Goal: Task Accomplishment & Management: Use online tool/utility

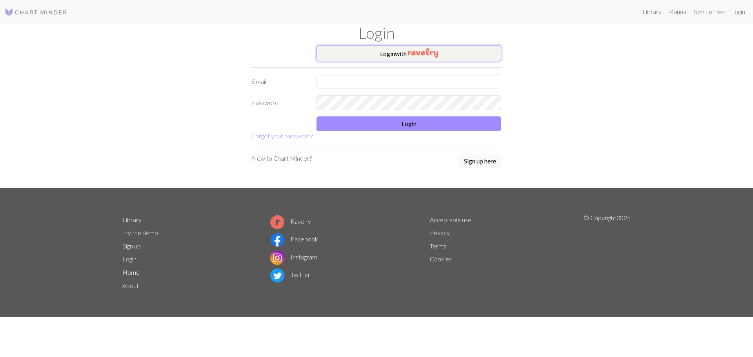
click at [387, 55] on button "Login with" at bounding box center [408, 53] width 185 height 16
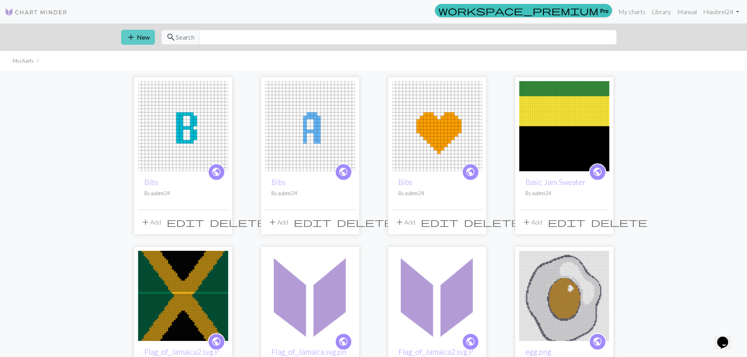
click at [143, 38] on button "add New" at bounding box center [138, 37] width 34 height 15
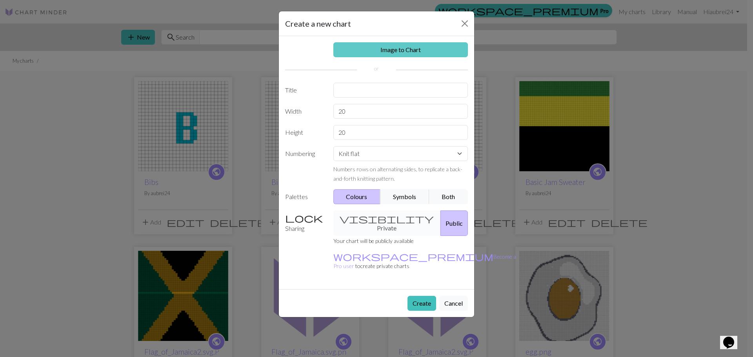
click at [391, 52] on link "Image to Chart" at bounding box center [400, 49] width 135 height 15
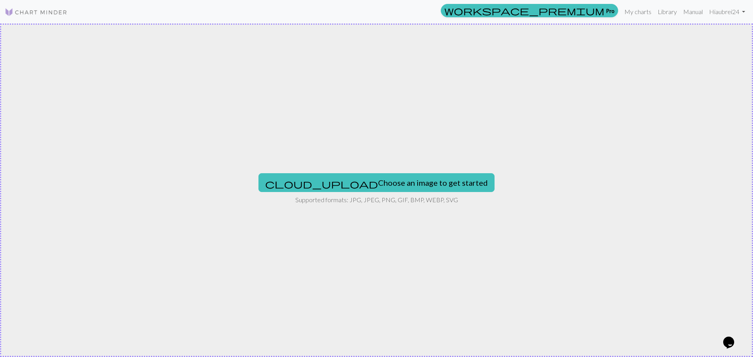
click at [402, 193] on div "cloud_upload Choose an image to get started Supported formats: JPG, JPEG, PNG, …" at bounding box center [376, 191] width 753 height 334
type input "C:\fakepath\hand-drawn-flat-design-simple-flower-outline_23-2149380501.avif"
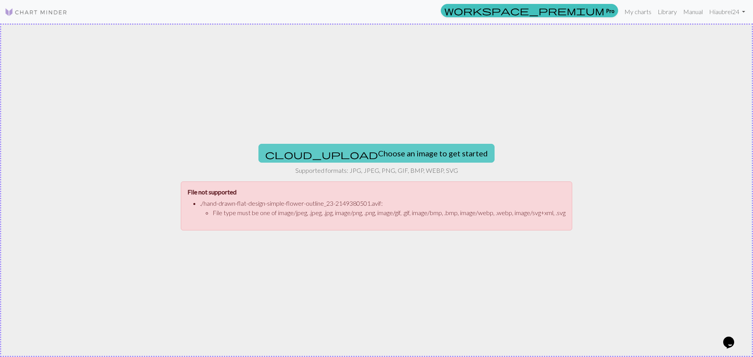
click at [334, 159] on button "cloud_upload Choose an image to get started" at bounding box center [376, 153] width 236 height 19
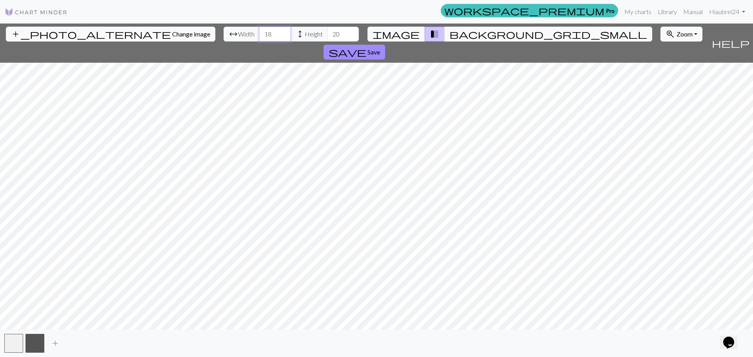
drag, startPoint x: 236, startPoint y: 37, endPoint x: 217, endPoint y: 37, distance: 18.4
click at [224, 37] on div "arrow_range Width 18 height Height 20" at bounding box center [291, 34] width 135 height 15
type input "48"
drag, startPoint x: 301, startPoint y: 31, endPoint x: 282, endPoint y: 28, distance: 19.5
click at [285, 30] on div "arrow_range Width 48 height Height 20" at bounding box center [291, 34] width 135 height 15
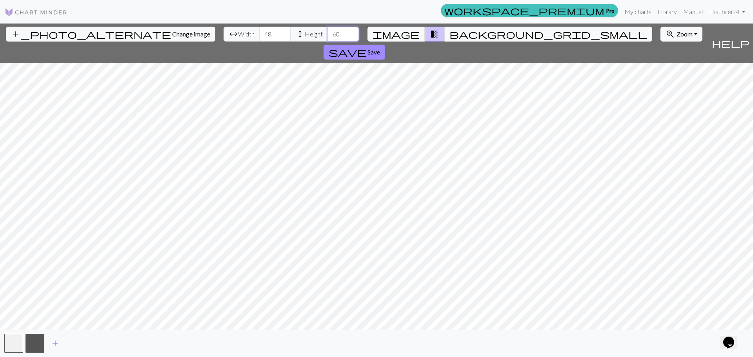
type input "60"
click at [51, 12] on img at bounding box center [36, 11] width 63 height 9
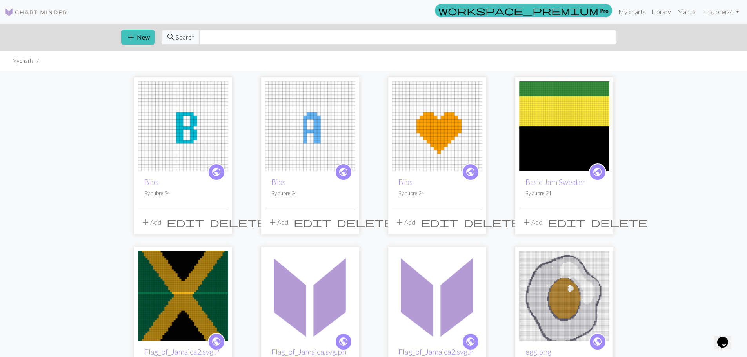
click at [119, 37] on div "add New search Search" at bounding box center [374, 37] width 518 height 27
click at [127, 35] on span "add" at bounding box center [130, 37] width 9 height 11
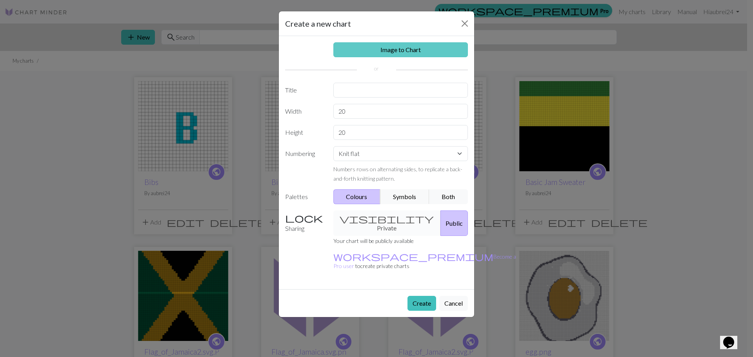
click at [366, 52] on link "Image to Chart" at bounding box center [400, 49] width 135 height 15
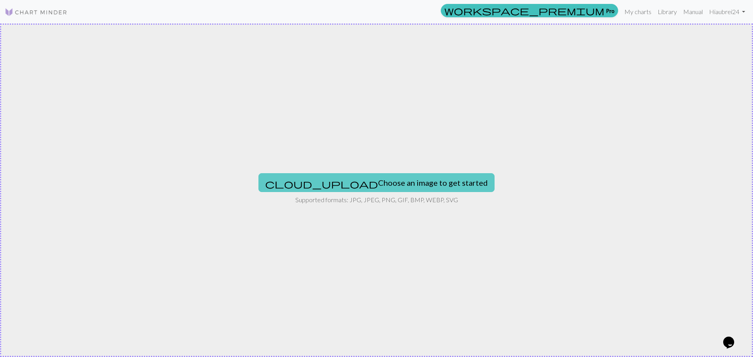
click at [360, 187] on button "cloud_upload Choose an image to get started" at bounding box center [376, 182] width 236 height 19
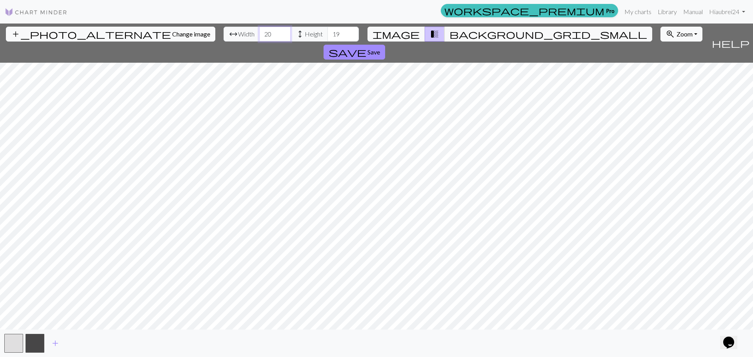
drag, startPoint x: 235, startPoint y: 34, endPoint x: 207, endPoint y: 37, distance: 27.6
click at [224, 37] on div "arrow_range Width 20 height Height 19" at bounding box center [291, 34] width 135 height 15
type input "48"
drag, startPoint x: 309, startPoint y: 34, endPoint x: 279, endPoint y: 30, distance: 29.7
click at [327, 30] on input "18" at bounding box center [342, 34] width 31 height 15
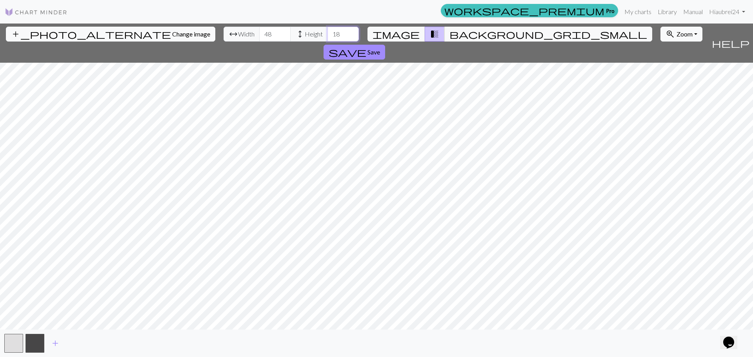
type input "1"
type input "60"
click at [380, 48] on span "Save" at bounding box center [373, 51] width 13 height 7
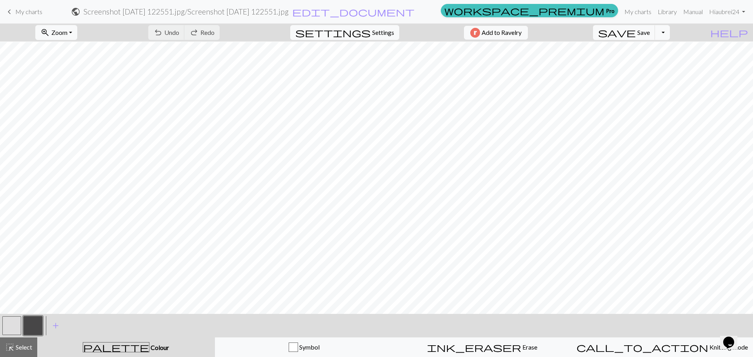
scroll to position [4, 0]
click at [31, 14] on span "My charts" at bounding box center [28, 11] width 27 height 7
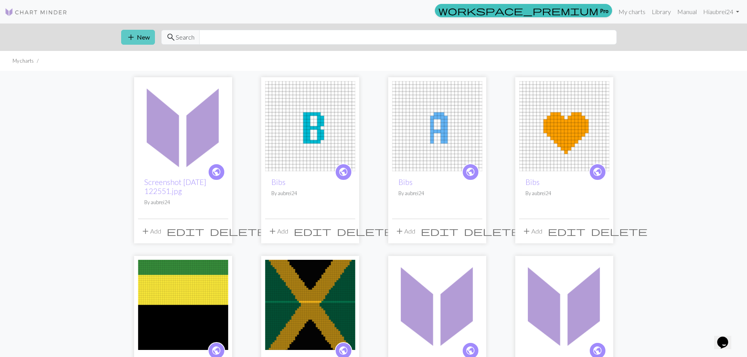
click at [140, 37] on button "add New" at bounding box center [138, 37] width 34 height 15
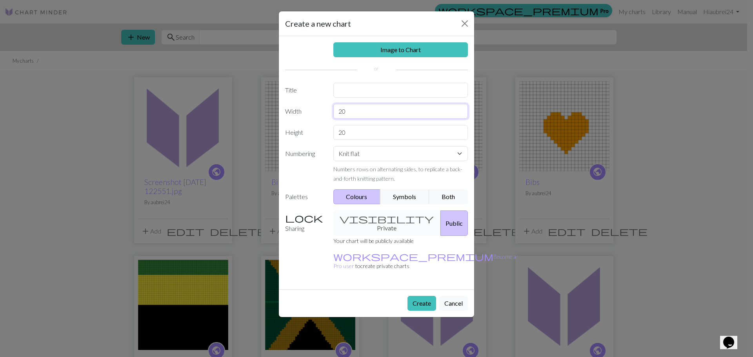
drag, startPoint x: 372, startPoint y: 109, endPoint x: 293, endPoint y: 99, distance: 80.2
click at [293, 99] on div "Image to Chart Title Width 20 Height 20 Numbering Knit flat Knit in the round L…" at bounding box center [376, 162] width 195 height 253
type input "48"
drag, startPoint x: 346, startPoint y: 136, endPoint x: 325, endPoint y: 135, distance: 20.4
click at [329, 135] on div "20" at bounding box center [401, 132] width 144 height 15
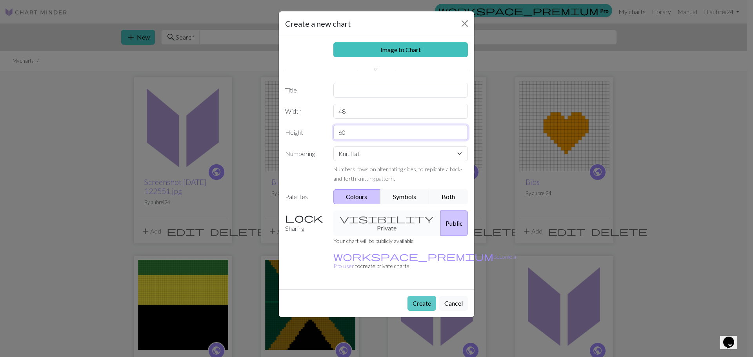
type input "60"
click at [415, 296] on button "Create" at bounding box center [421, 303] width 29 height 15
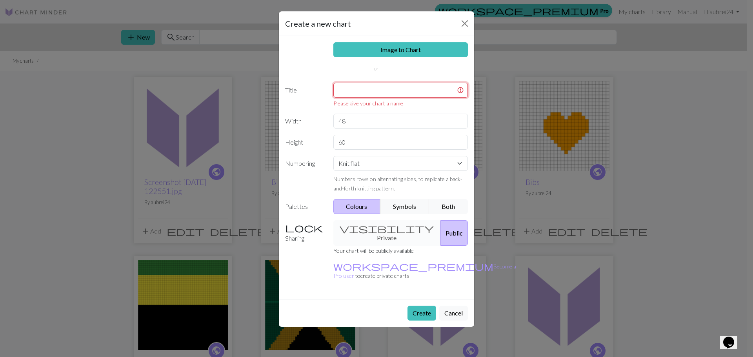
click at [371, 93] on input "text" at bounding box center [400, 90] width 135 height 15
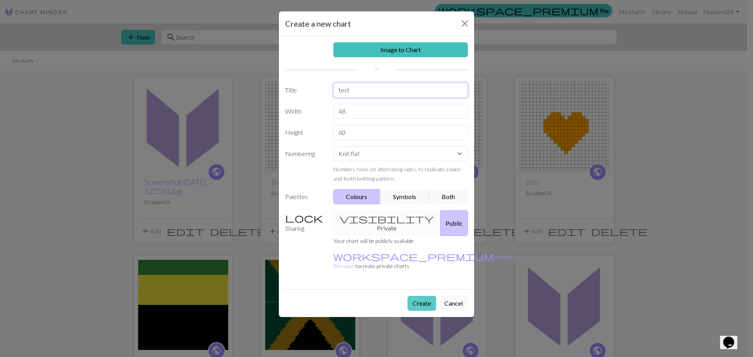
type input "test"
click at [417, 296] on button "Create" at bounding box center [421, 303] width 29 height 15
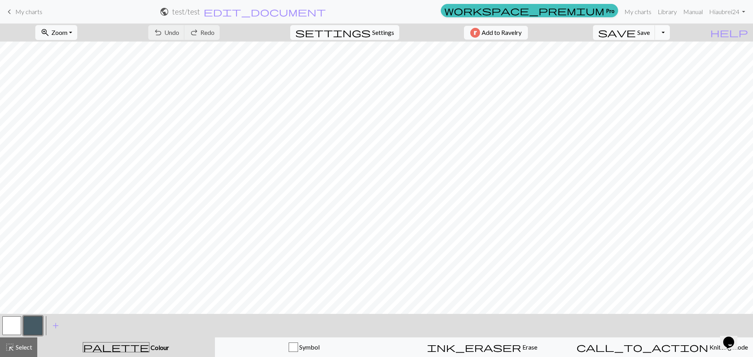
click at [670, 29] on button "Toggle Dropdown" at bounding box center [662, 32] width 15 height 15
click at [50, 36] on span "zoom_in" at bounding box center [44, 32] width 9 height 11
click at [66, 48] on button "Fit all" at bounding box center [67, 50] width 62 height 13
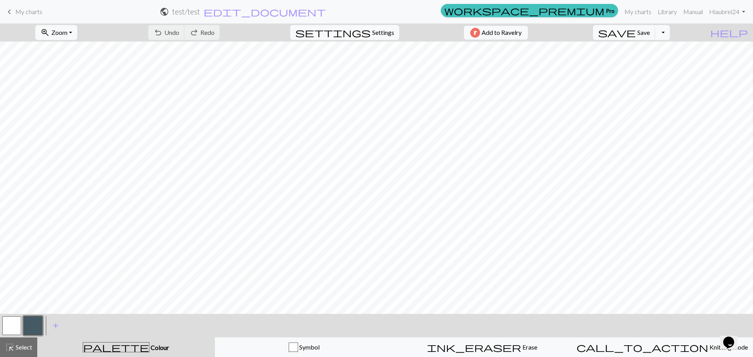
scroll to position [0, 0]
click at [15, 17] on link "keyboard_arrow_left My charts" at bounding box center [24, 11] width 38 height 13
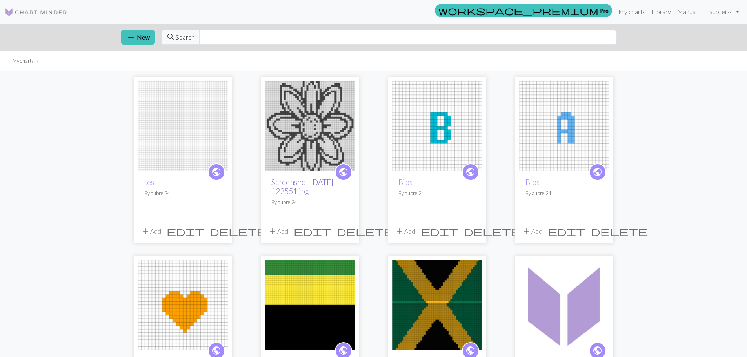
click at [301, 184] on link "Screenshot [DATE] 122551.jpg" at bounding box center [302, 187] width 62 height 18
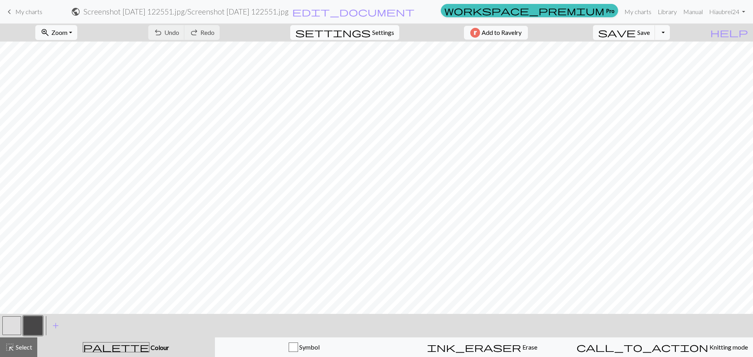
click at [381, 29] on span "Settings" at bounding box center [383, 32] width 22 height 9
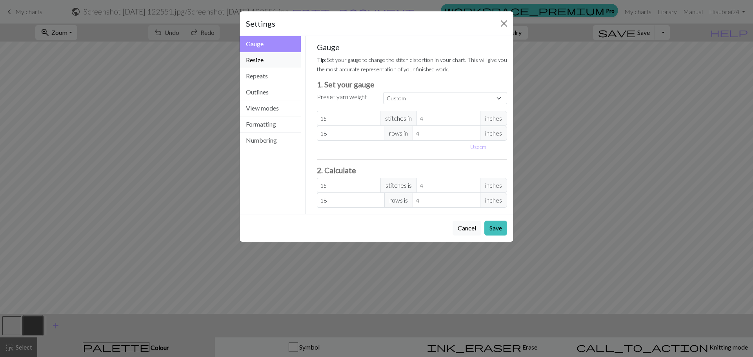
click at [256, 58] on button "Resize" at bounding box center [270, 60] width 61 height 16
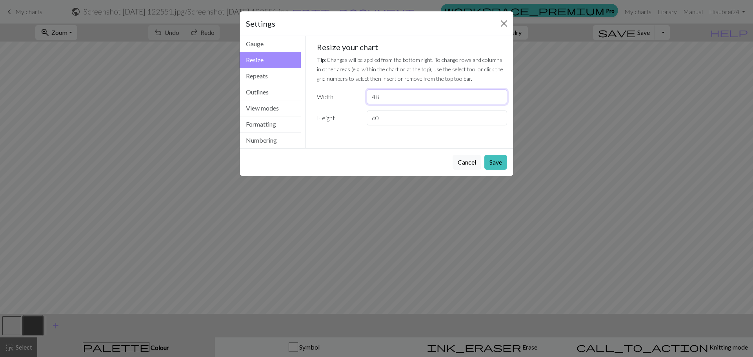
drag, startPoint x: 387, startPoint y: 97, endPoint x: 304, endPoint y: 96, distance: 82.4
click at [304, 96] on div "Resize Gauge Resize Repeats Outlines View modes Formatting Numbering Gauge Resi…" at bounding box center [376, 92] width 283 height 112
type input "15"
drag, startPoint x: 386, startPoint y: 118, endPoint x: 353, endPoint y: 118, distance: 33.3
click at [353, 118] on div "Height 60" at bounding box center [412, 118] width 200 height 15
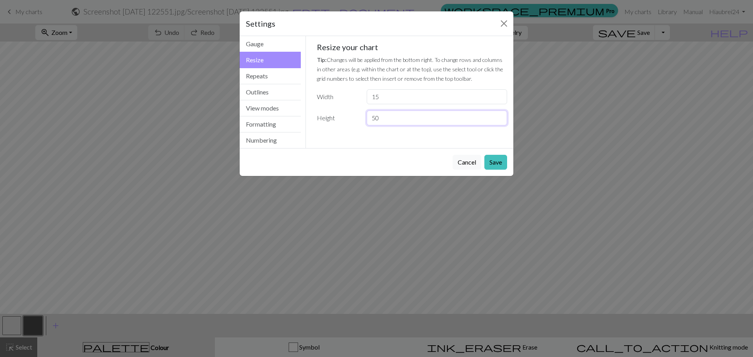
type input "5"
type input "40"
click at [499, 158] on button "Save" at bounding box center [495, 162] width 23 height 15
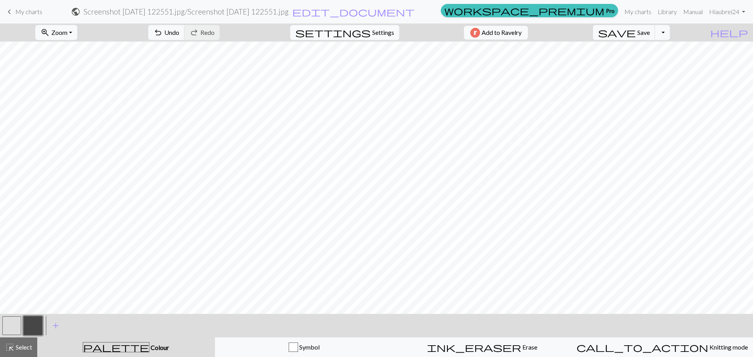
click at [372, 33] on span "Settings" at bounding box center [383, 32] width 22 height 9
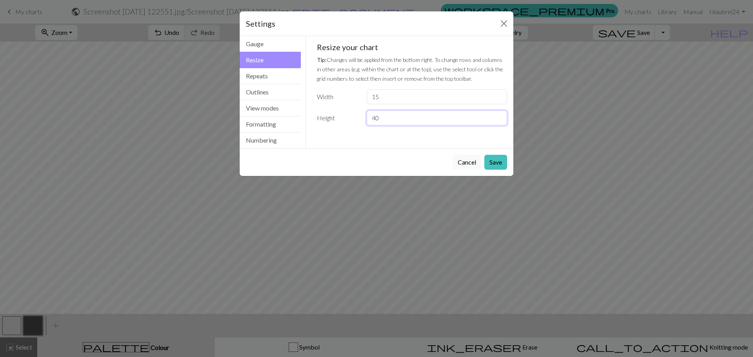
drag, startPoint x: 389, startPoint y: 118, endPoint x: 359, endPoint y: 118, distance: 30.6
click at [359, 118] on div "Height 40" at bounding box center [412, 118] width 200 height 15
type input "45"
click at [495, 164] on button "Save" at bounding box center [495, 162] width 23 height 15
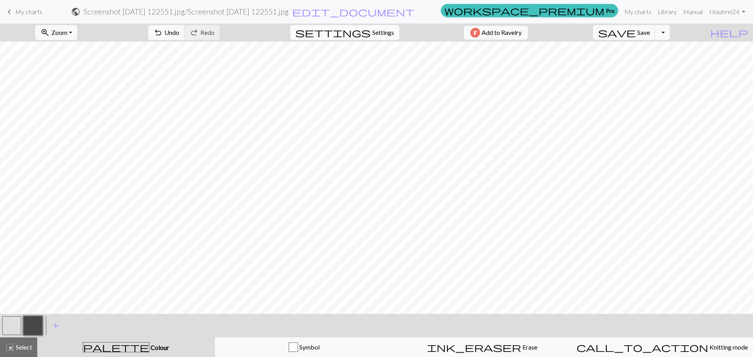
click at [378, 33] on span "Settings" at bounding box center [383, 32] width 22 height 9
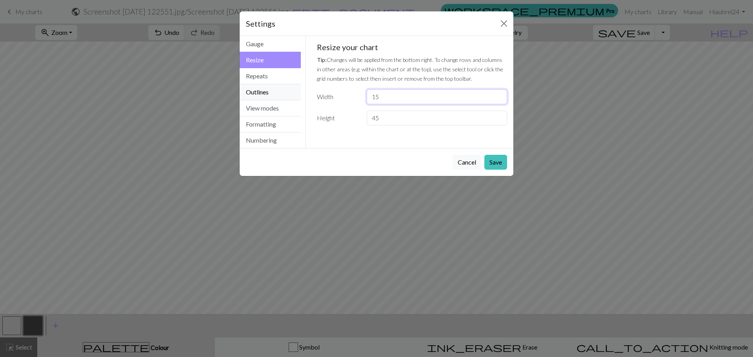
drag, startPoint x: 398, startPoint y: 96, endPoint x: 281, endPoint y: 94, distance: 117.7
click at [281, 94] on div "Resize Gauge Resize Repeats Outlines View modes Formatting Numbering Gauge Resi…" at bounding box center [376, 92] width 283 height 112
type input "48"
drag, startPoint x: 386, startPoint y: 121, endPoint x: 351, endPoint y: 118, distance: 35.8
click at [351, 118] on div "Height 45" at bounding box center [412, 118] width 200 height 15
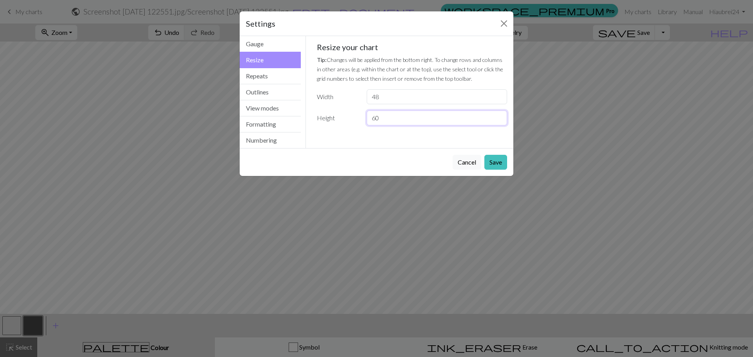
type input "60"
click at [497, 161] on button "Save" at bounding box center [495, 162] width 23 height 15
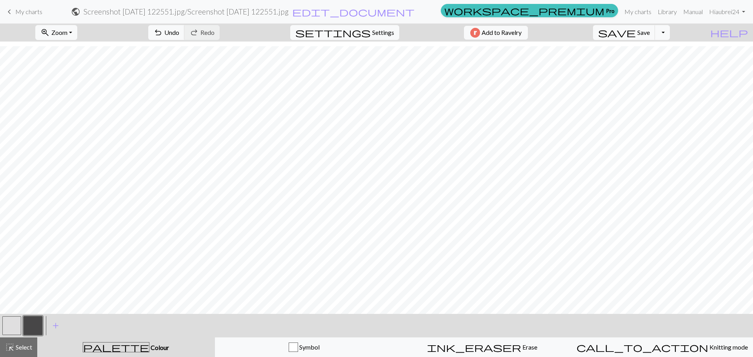
scroll to position [78, 0]
drag, startPoint x: 41, startPoint y: 12, endPoint x: 415, endPoint y: 26, distance: 374.4
click at [41, 12] on span "My charts" at bounding box center [28, 11] width 27 height 7
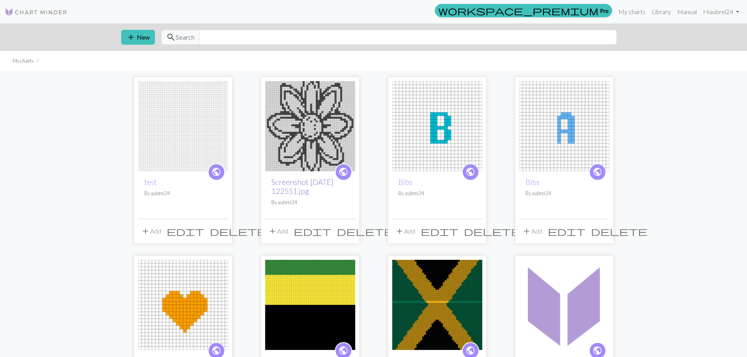
click at [287, 180] on link "Screenshot [DATE] 122551.jpg" at bounding box center [302, 187] width 62 height 18
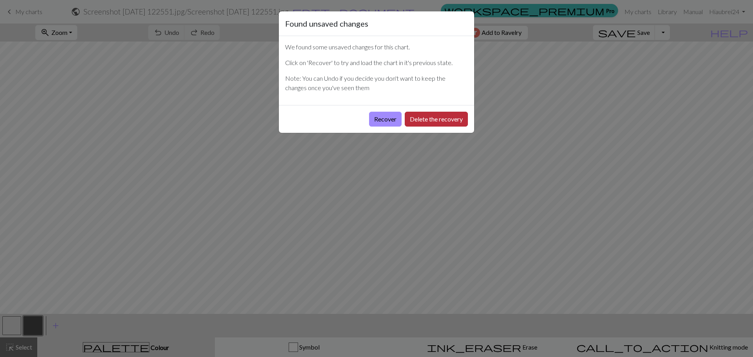
click at [418, 122] on button "Delete the recovery" at bounding box center [436, 119] width 63 height 15
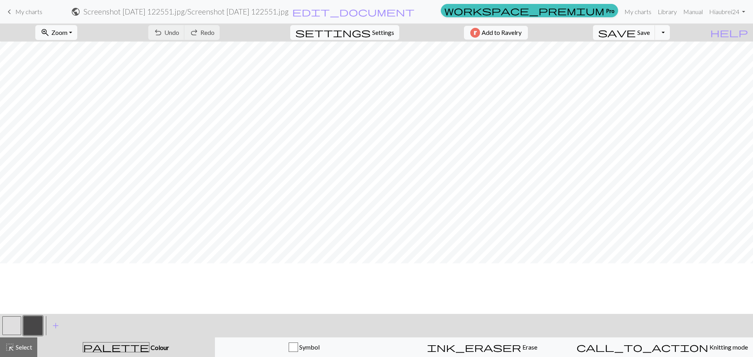
scroll to position [43, 0]
click at [387, 33] on span "Settings" at bounding box center [383, 32] width 22 height 9
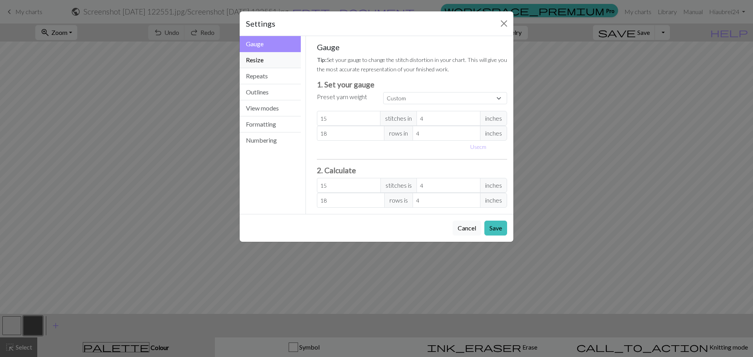
click at [268, 63] on button "Resize" at bounding box center [270, 60] width 61 height 16
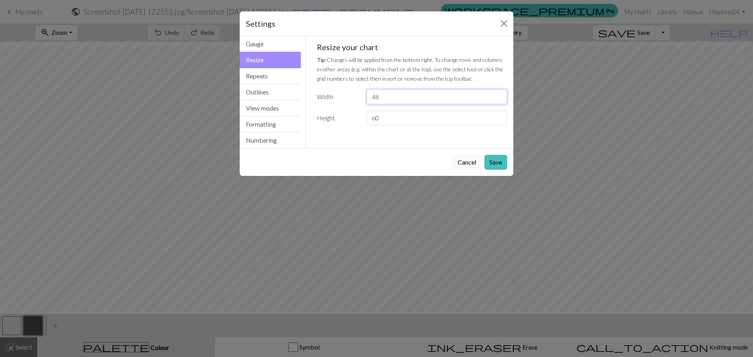
drag, startPoint x: 390, startPoint y: 96, endPoint x: 340, endPoint y: 98, distance: 49.8
click at [340, 98] on div "Width 48" at bounding box center [412, 96] width 200 height 15
type input "32"
click at [500, 168] on button "Save" at bounding box center [495, 162] width 23 height 15
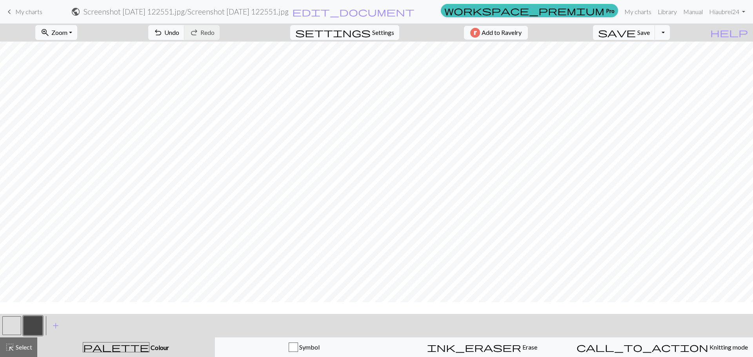
scroll to position [82, 0]
click at [375, 31] on span "Settings" at bounding box center [383, 32] width 22 height 9
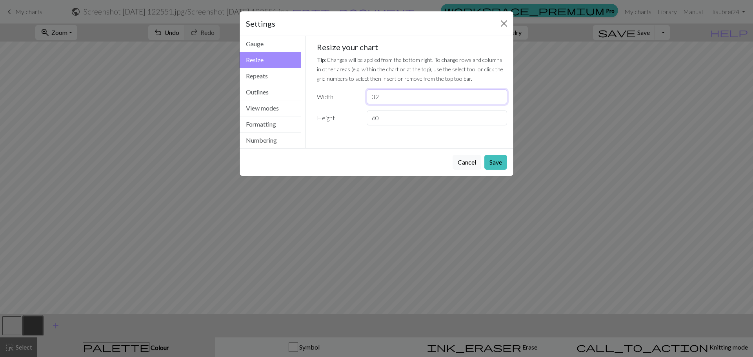
drag, startPoint x: 378, startPoint y: 93, endPoint x: 359, endPoint y: 91, distance: 18.9
click at [359, 91] on div "Width 32" at bounding box center [412, 96] width 200 height 15
type input "48"
click at [496, 158] on button "Save" at bounding box center [495, 162] width 23 height 15
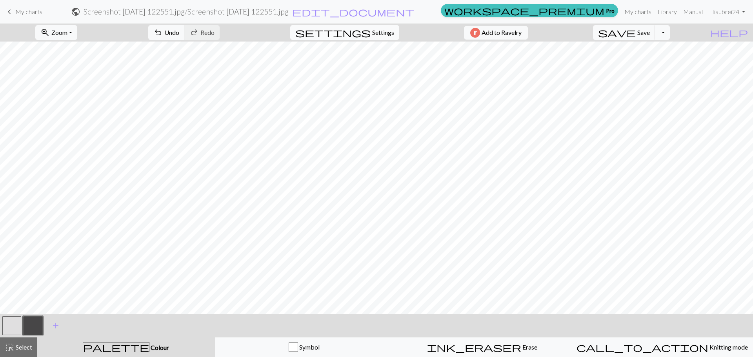
click at [381, 25] on button "settings Settings" at bounding box center [344, 32] width 109 height 15
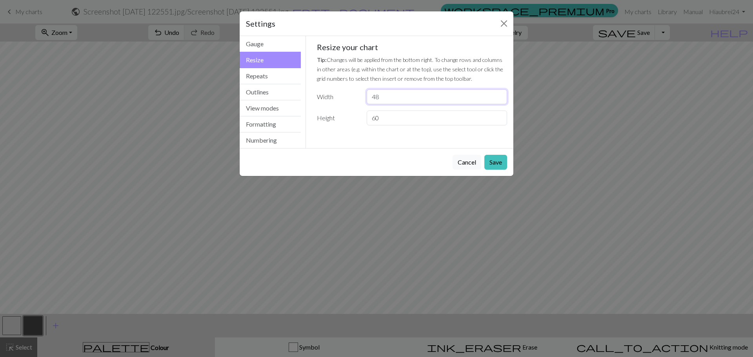
drag, startPoint x: 390, startPoint y: 95, endPoint x: 359, endPoint y: 95, distance: 31.0
click at [359, 95] on div "Width 48" at bounding box center [412, 96] width 200 height 15
type input "32"
click at [502, 160] on button "Save" at bounding box center [495, 162] width 23 height 15
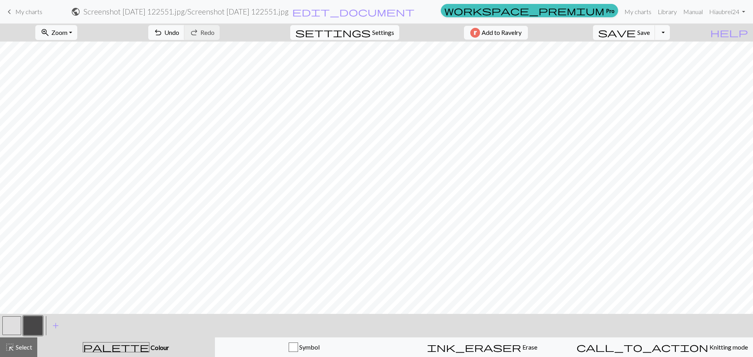
click at [381, 31] on span "Settings" at bounding box center [383, 32] width 22 height 9
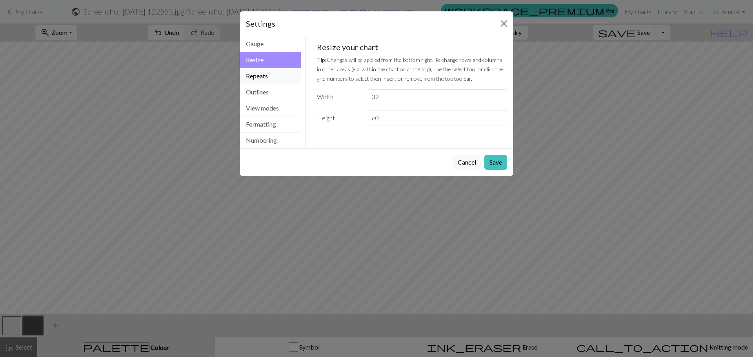
click at [266, 73] on button "Repeats" at bounding box center [270, 76] width 61 height 16
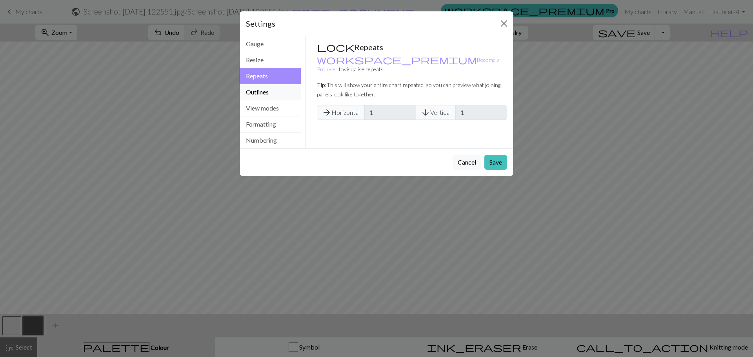
click at [256, 92] on button "Outlines" at bounding box center [270, 92] width 61 height 16
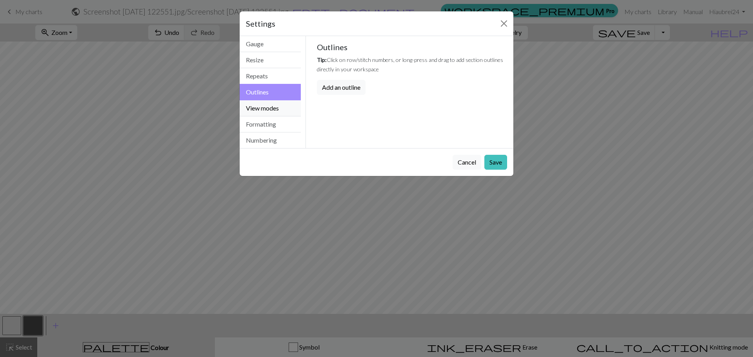
click at [260, 106] on button "View modes" at bounding box center [270, 108] width 61 height 16
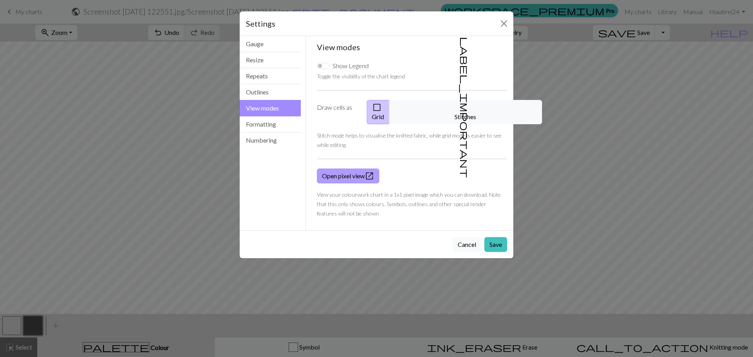
click at [355, 169] on link "Open pixel view open_in_new" at bounding box center [348, 176] width 62 height 15
click at [269, 94] on button "Outlines" at bounding box center [270, 92] width 61 height 16
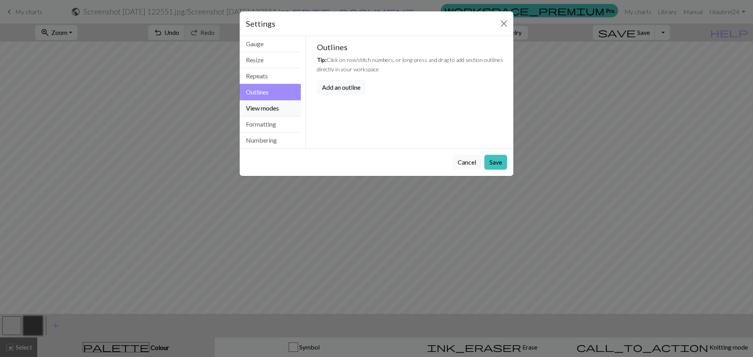
click at [272, 115] on button "View modes" at bounding box center [270, 108] width 61 height 16
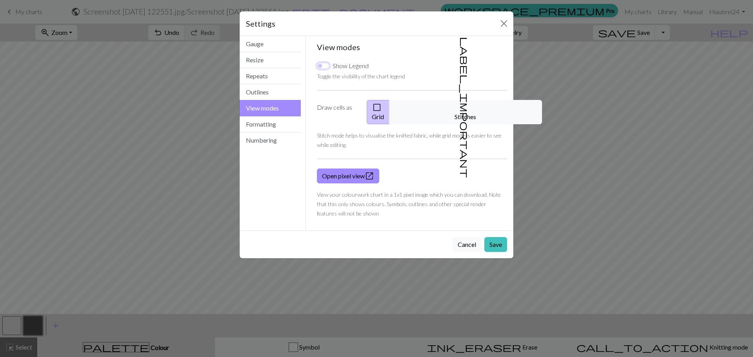
click at [324, 65] on input "Show Legend" at bounding box center [323, 66] width 13 height 6
checkbox input "false"
click at [266, 88] on button "Outlines" at bounding box center [270, 92] width 61 height 16
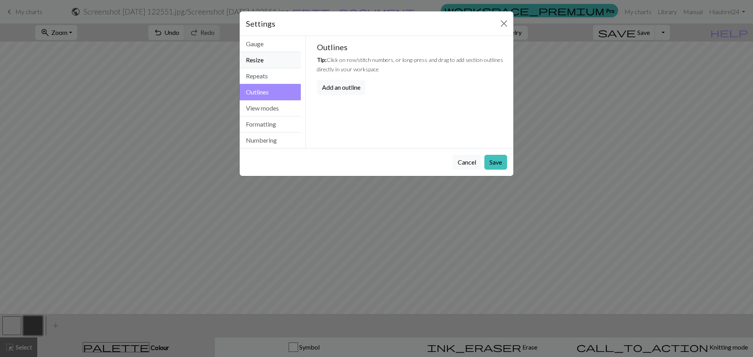
click at [265, 65] on button "Resize" at bounding box center [270, 60] width 61 height 16
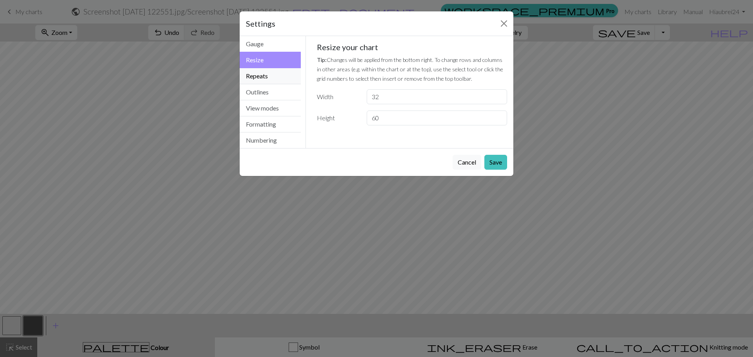
click at [265, 73] on button "Repeats" at bounding box center [270, 76] width 61 height 16
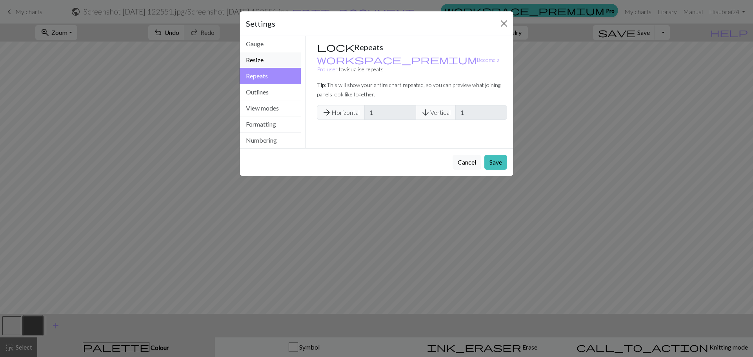
click at [273, 58] on button "Resize" at bounding box center [270, 60] width 61 height 16
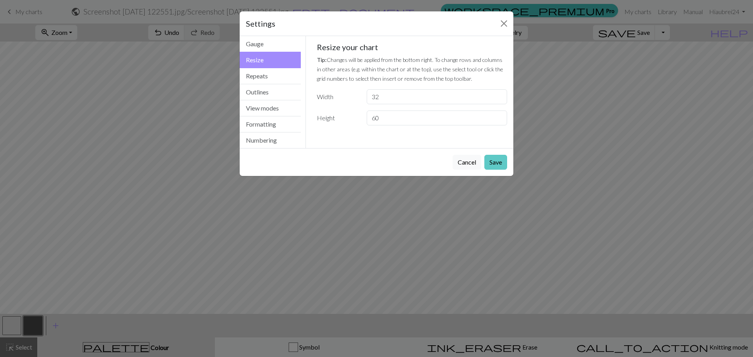
click at [495, 163] on button "Save" at bounding box center [495, 162] width 23 height 15
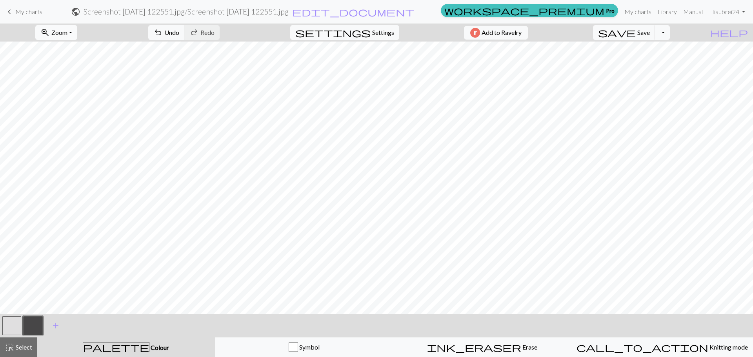
click at [67, 34] on span "Zoom" at bounding box center [59, 32] width 16 height 7
click at [67, 52] on button "Fit all" at bounding box center [67, 50] width 62 height 13
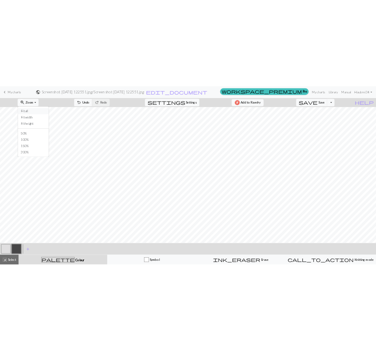
scroll to position [0, 0]
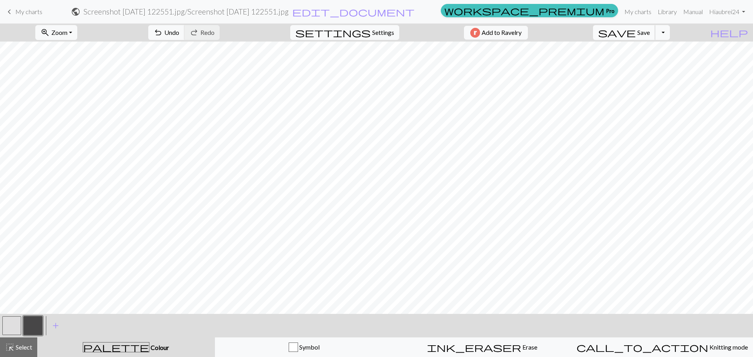
click at [636, 33] on span "save" at bounding box center [617, 32] width 38 height 11
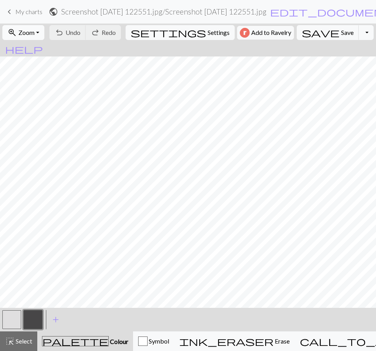
click at [35, 31] on span "Zoom" at bounding box center [26, 32] width 16 height 7
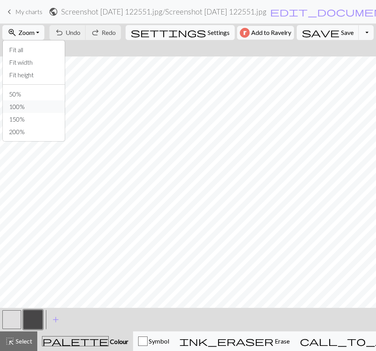
click at [29, 102] on button "100%" at bounding box center [34, 106] width 62 height 13
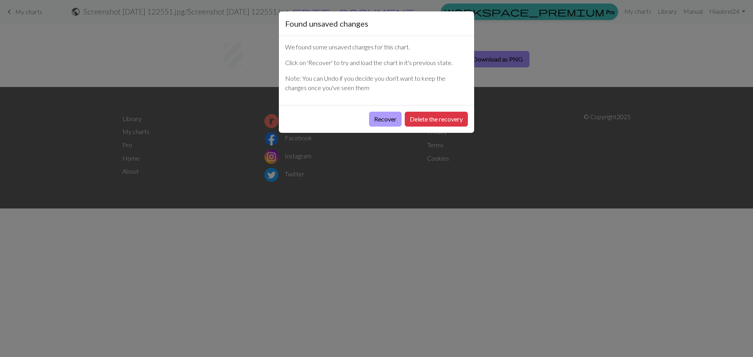
click at [377, 118] on button "Recover" at bounding box center [385, 119] width 33 height 15
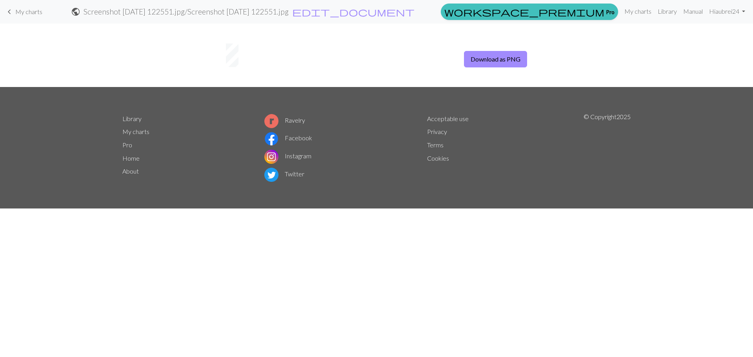
click at [30, 8] on span "My charts" at bounding box center [28, 11] width 27 height 7
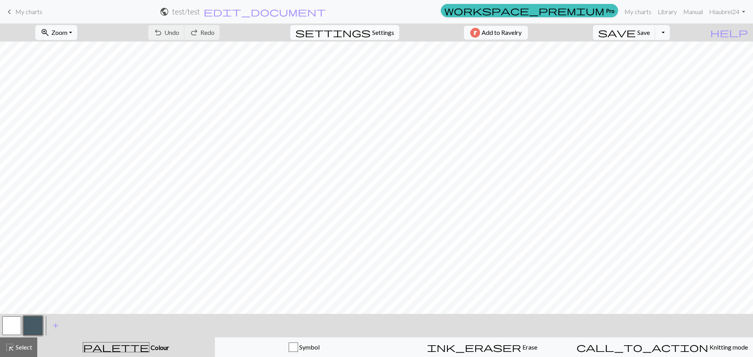
click at [382, 29] on span "Settings" at bounding box center [383, 32] width 22 height 9
select select "aran"
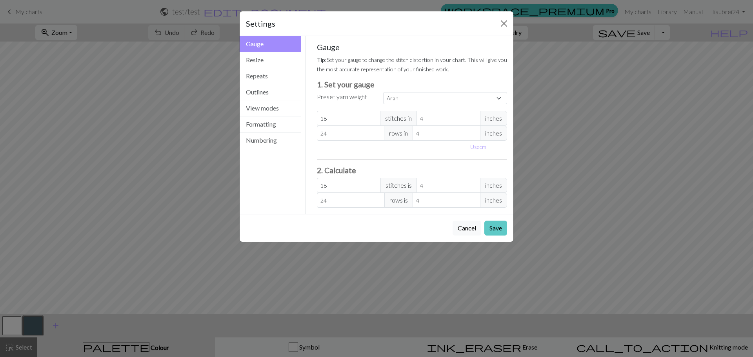
click at [501, 229] on button "Save" at bounding box center [495, 228] width 23 height 15
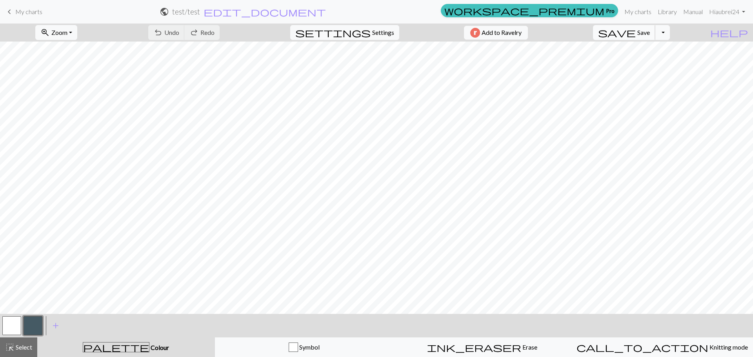
click at [636, 35] on span "save" at bounding box center [617, 32] width 38 height 11
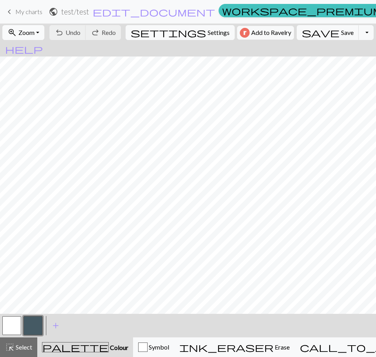
click at [31, 39] on button "zoom_in Zoom Zoom" at bounding box center [23, 32] width 42 height 15
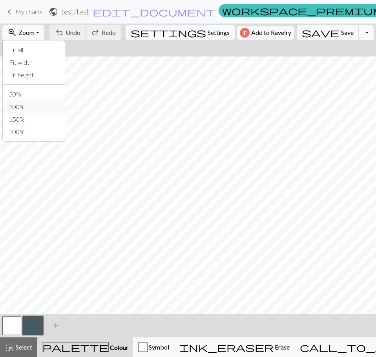
click at [34, 104] on button "100%" at bounding box center [34, 106] width 62 height 13
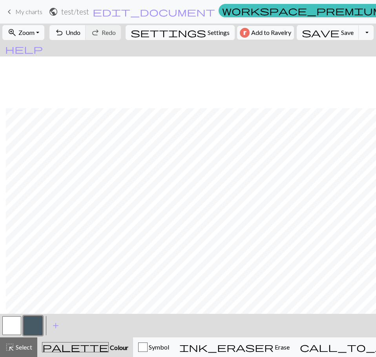
scroll to position [161, 173]
click at [12, 329] on button "button" at bounding box center [11, 325] width 19 height 19
click at [40, 329] on button "button" at bounding box center [33, 325] width 19 height 19
click at [11, 327] on button "button" at bounding box center [11, 325] width 19 height 19
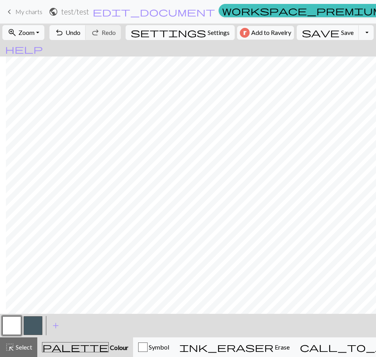
click at [30, 320] on button "button" at bounding box center [33, 325] width 19 height 19
